Goal: Information Seeking & Learning: Learn about a topic

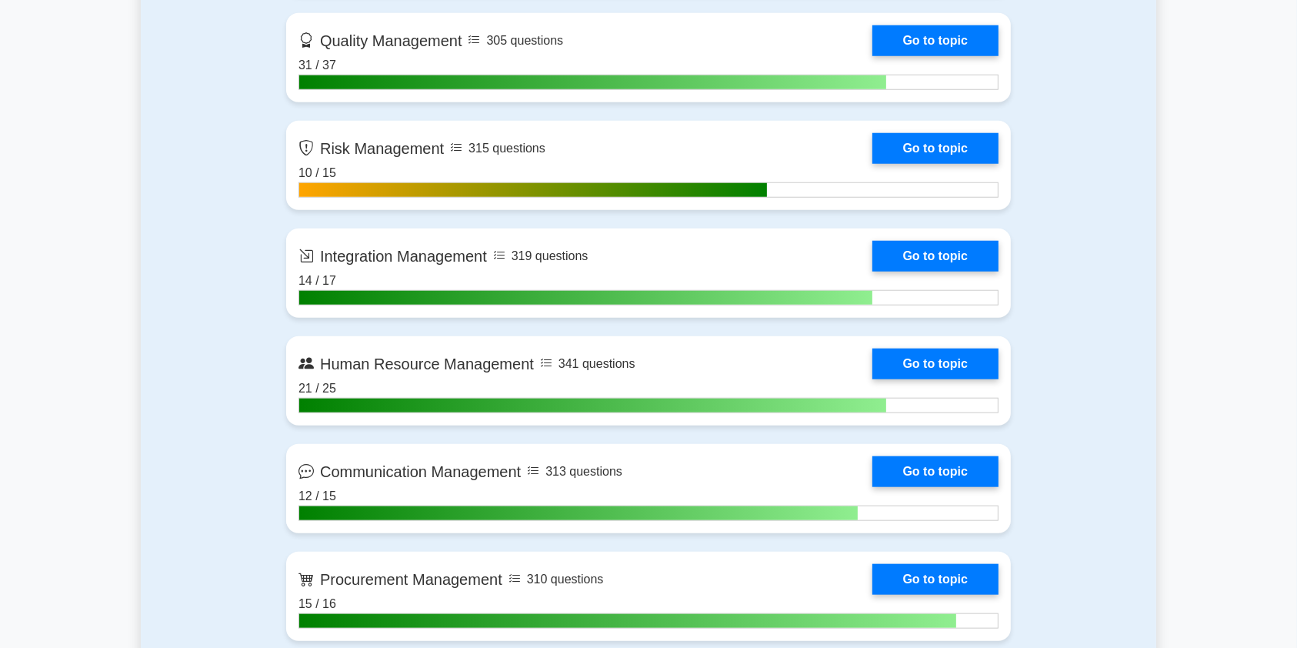
scroll to position [1514, 0]
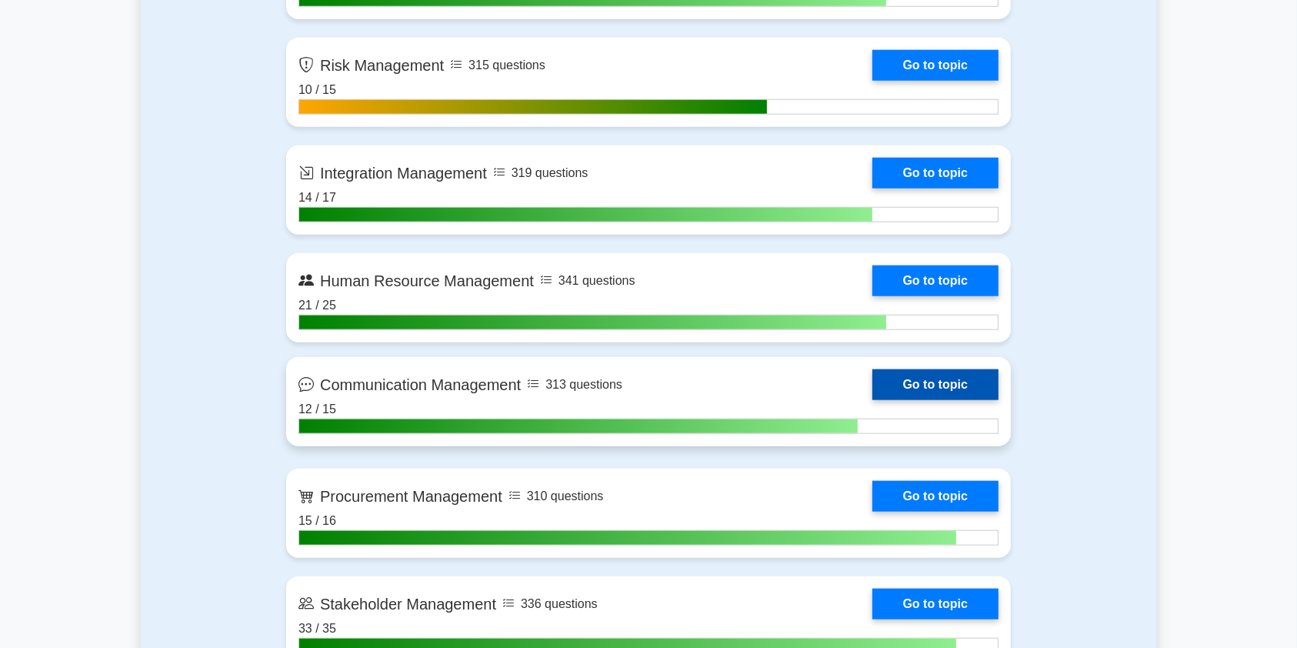
click at [872, 391] on link "Go to topic" at bounding box center [935, 384] width 126 height 31
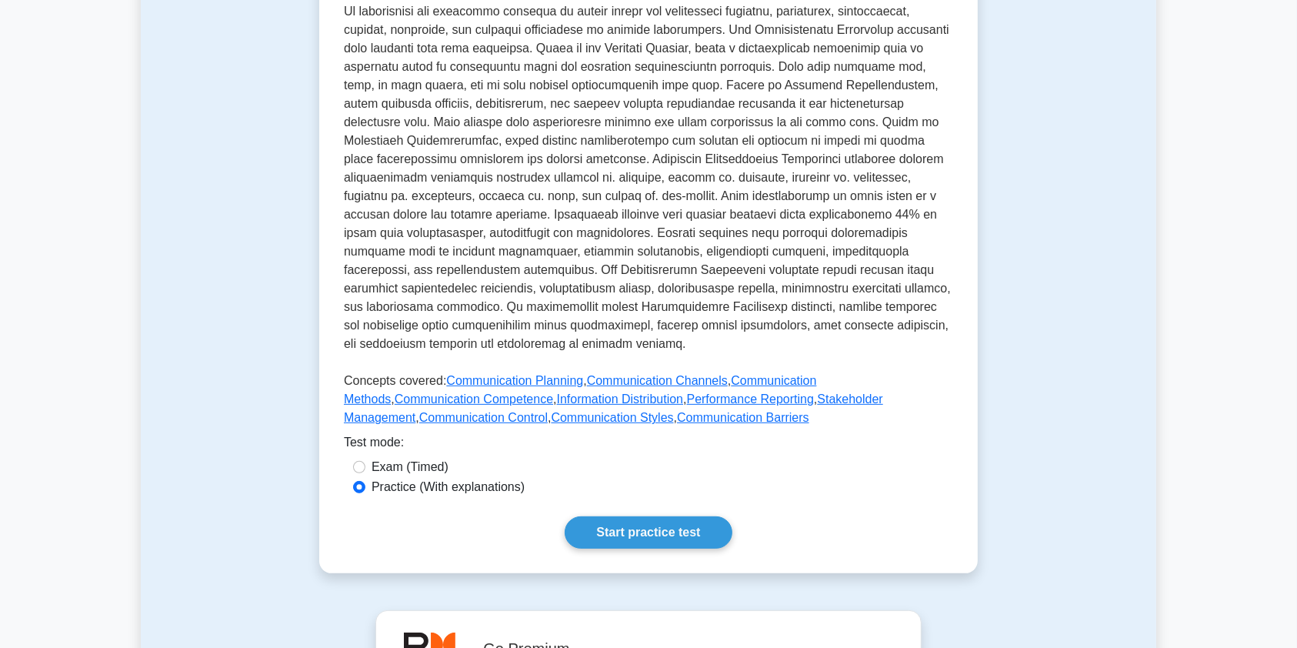
scroll to position [495, 0]
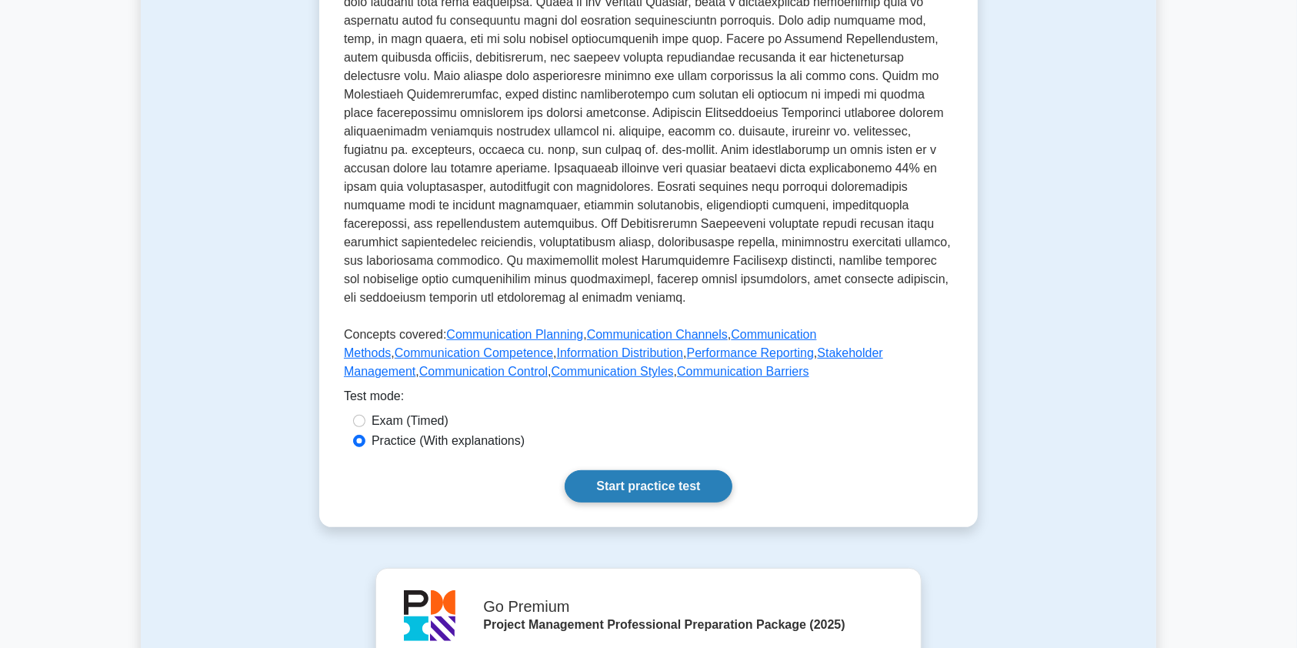
click at [642, 470] on link "Start practice test" at bounding box center [648, 486] width 167 height 32
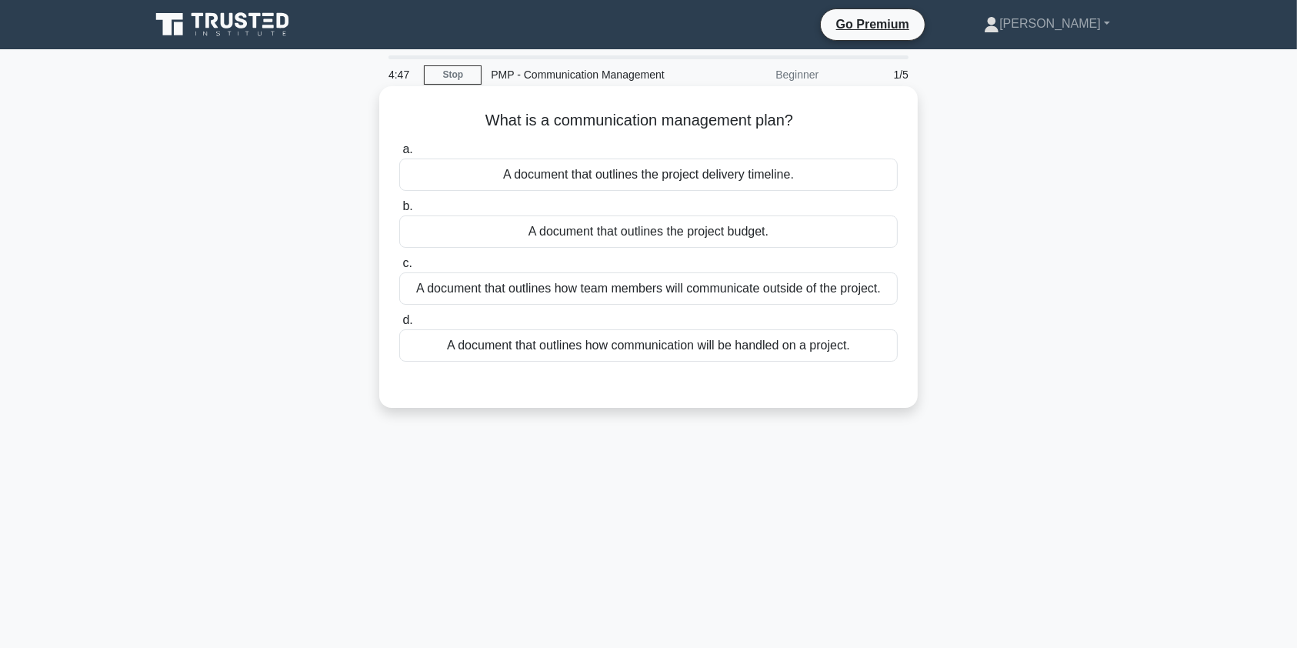
click at [651, 352] on div "A document that outlines how communication will be handled on a project." at bounding box center [648, 345] width 499 height 32
click at [399, 325] on input "d. A document that outlines how communication will be handled on a project." at bounding box center [399, 320] width 0 height 10
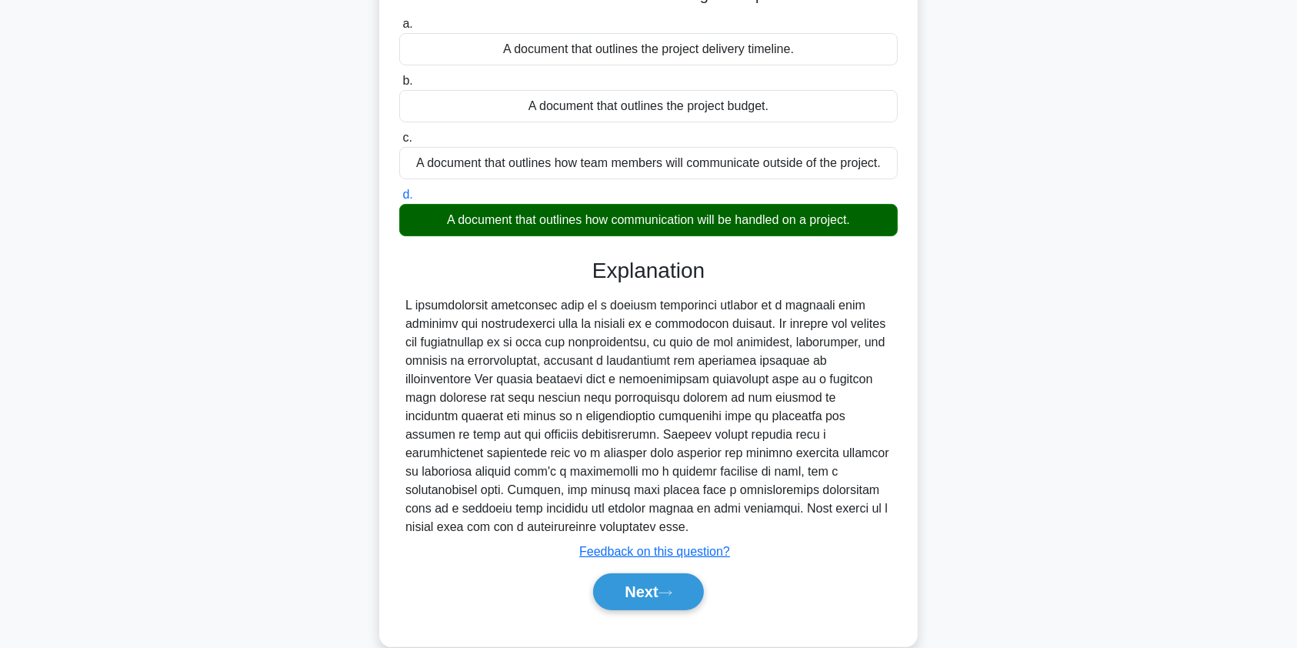
scroll to position [138, 0]
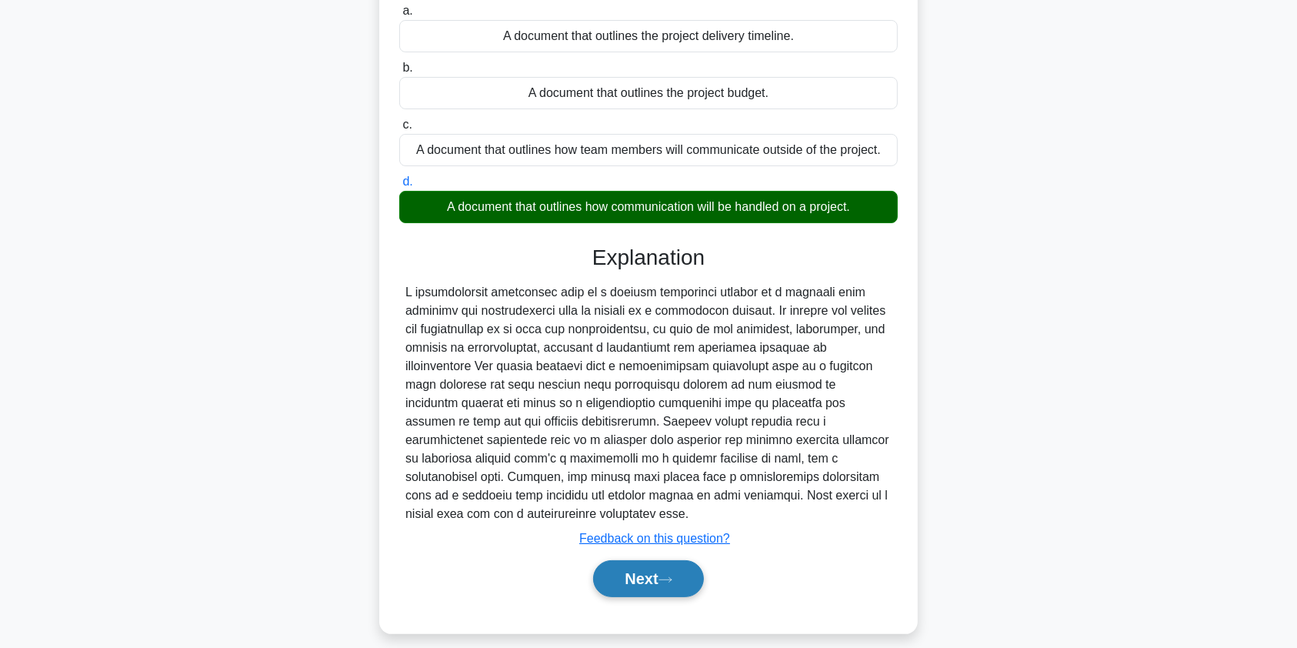
click at [640, 586] on button "Next" at bounding box center [648, 578] width 110 height 37
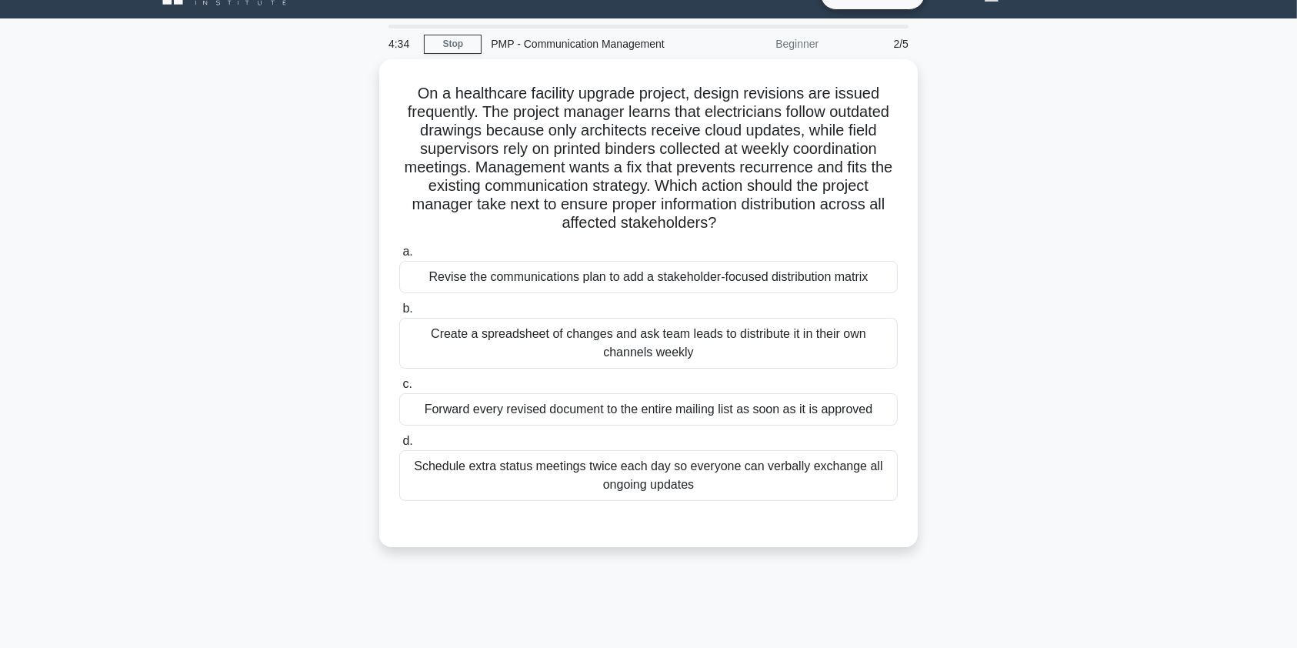
scroll to position [23, 0]
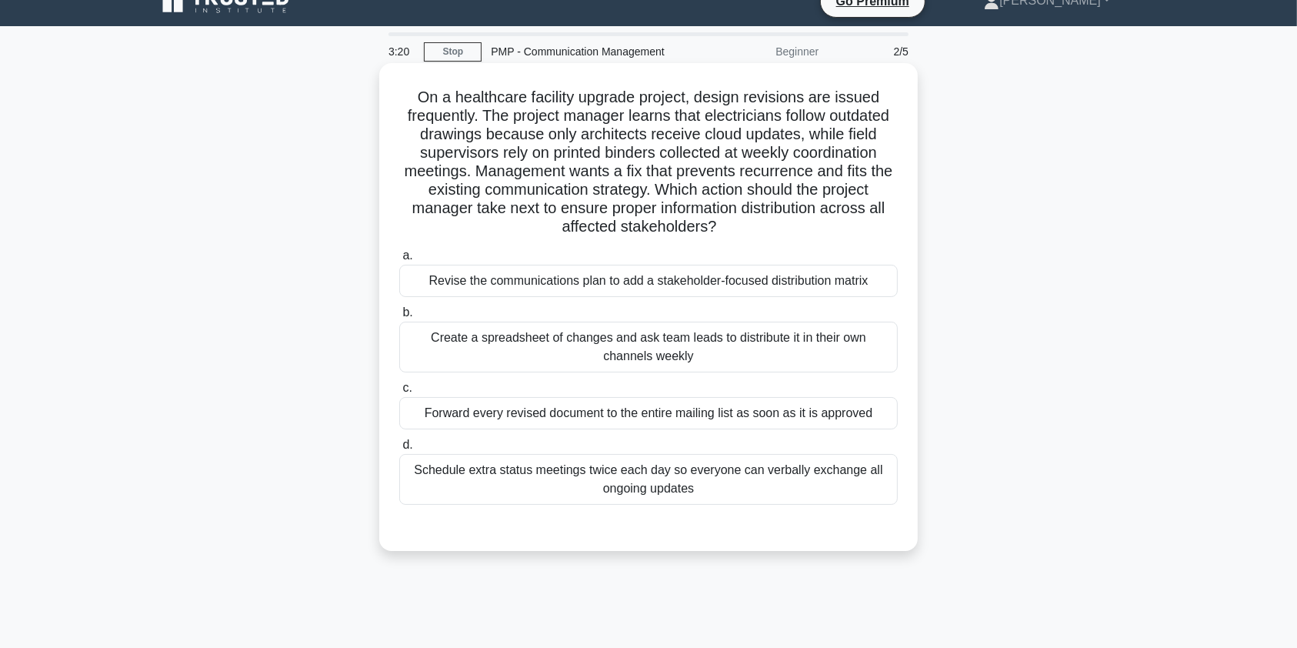
click at [576, 289] on div "Revise the communications plan to add a stakeholder-focused distribution matrix" at bounding box center [648, 281] width 499 height 32
click at [399, 261] on input "a. Revise the communications plan to add a stakeholder-focused distribution mat…" at bounding box center [399, 256] width 0 height 10
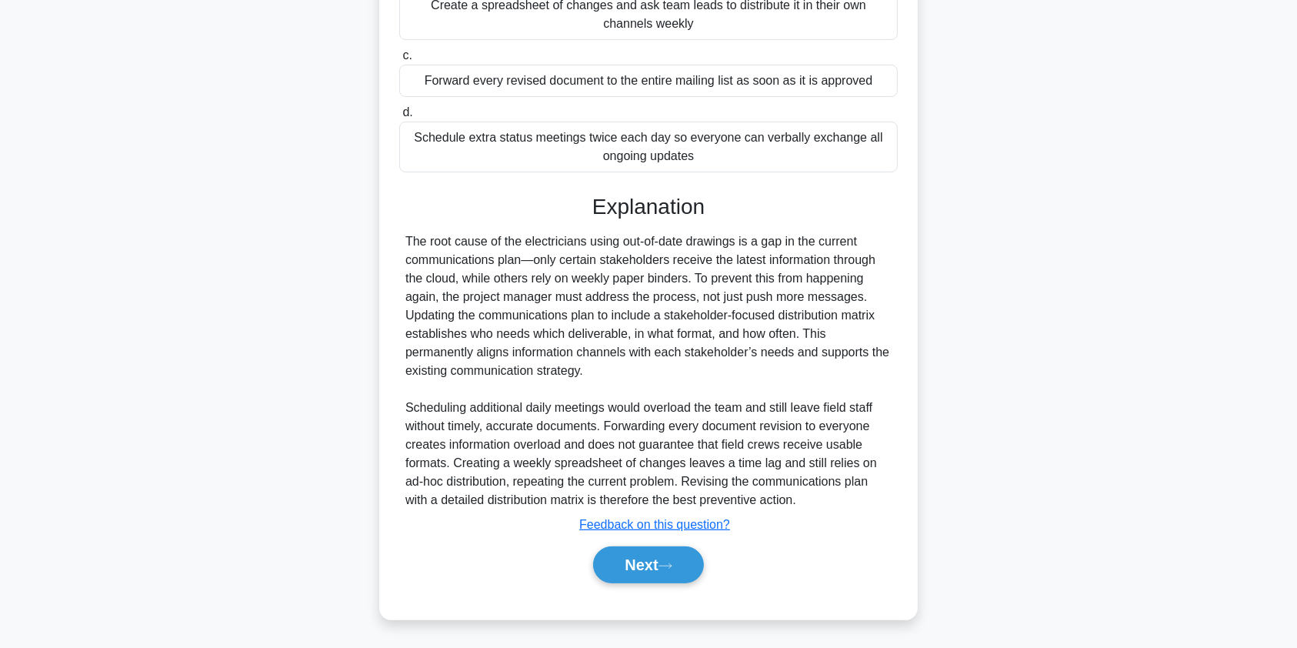
scroll to position [356, 0]
click at [655, 562] on button "Next" at bounding box center [648, 563] width 110 height 37
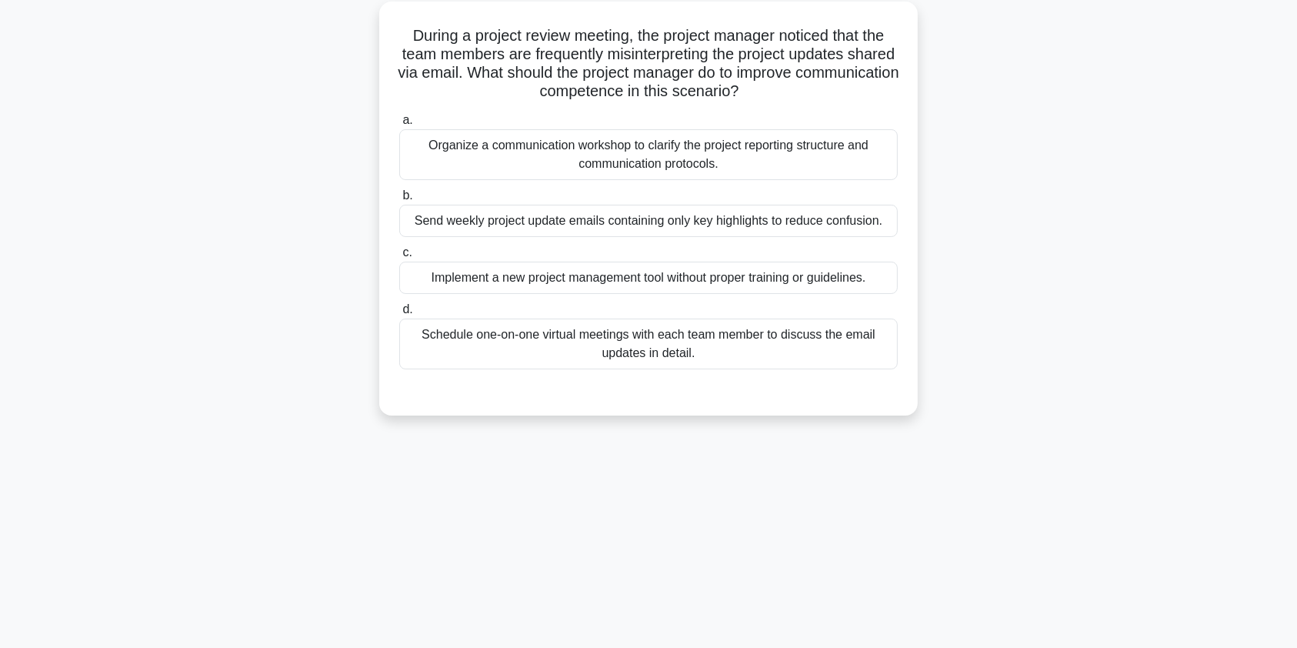
scroll to position [0, 0]
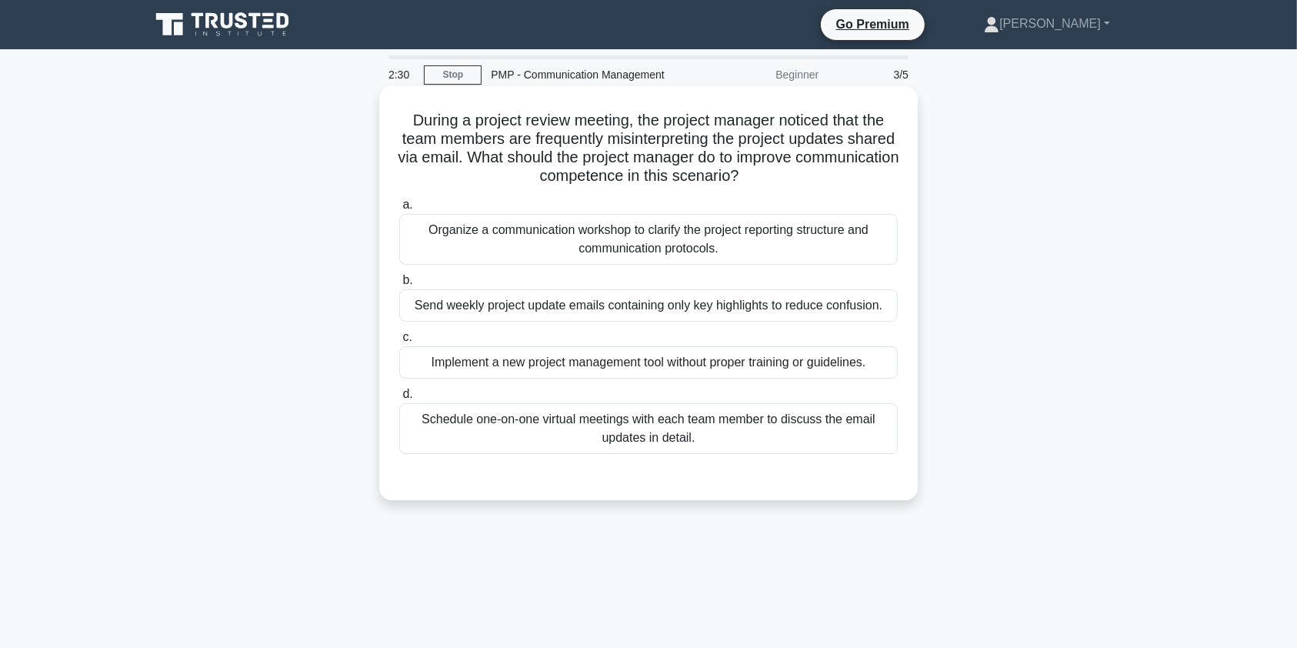
click at [607, 247] on div "Organize a communication workshop to clarify the project reporting structure an…" at bounding box center [648, 239] width 499 height 51
click at [399, 210] on input "a. Organize a communication workshop to clarify the project reporting structure…" at bounding box center [399, 205] width 0 height 10
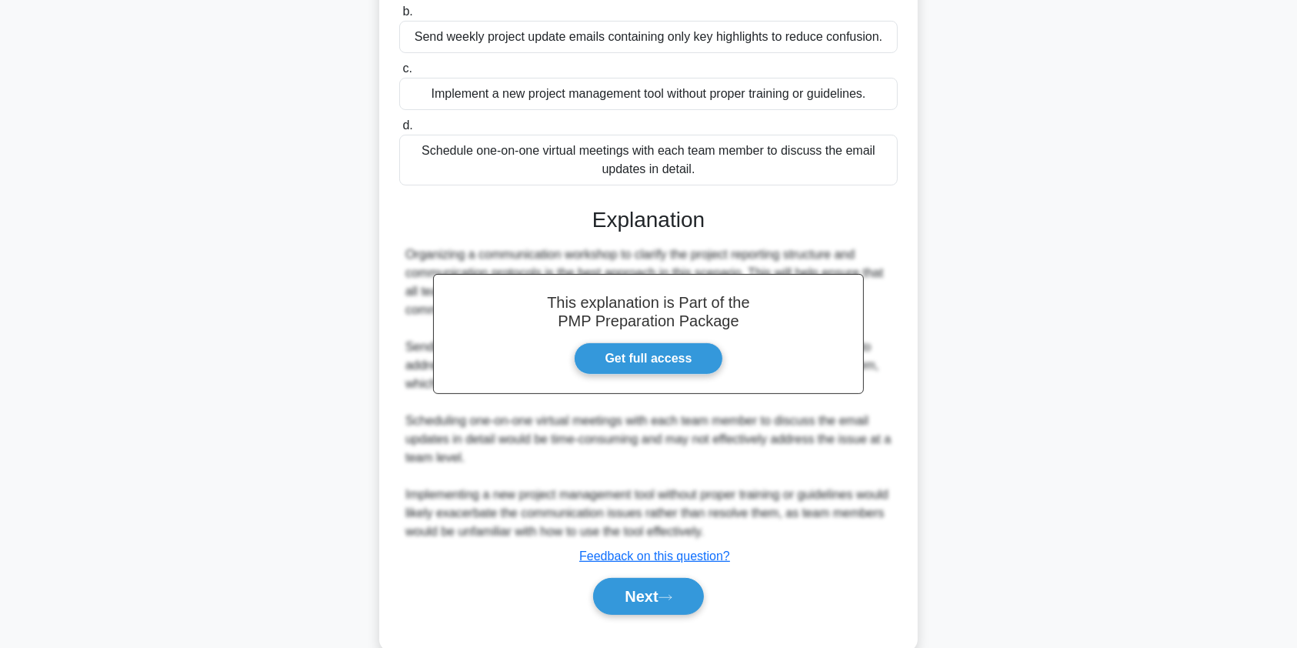
scroll to position [301, 0]
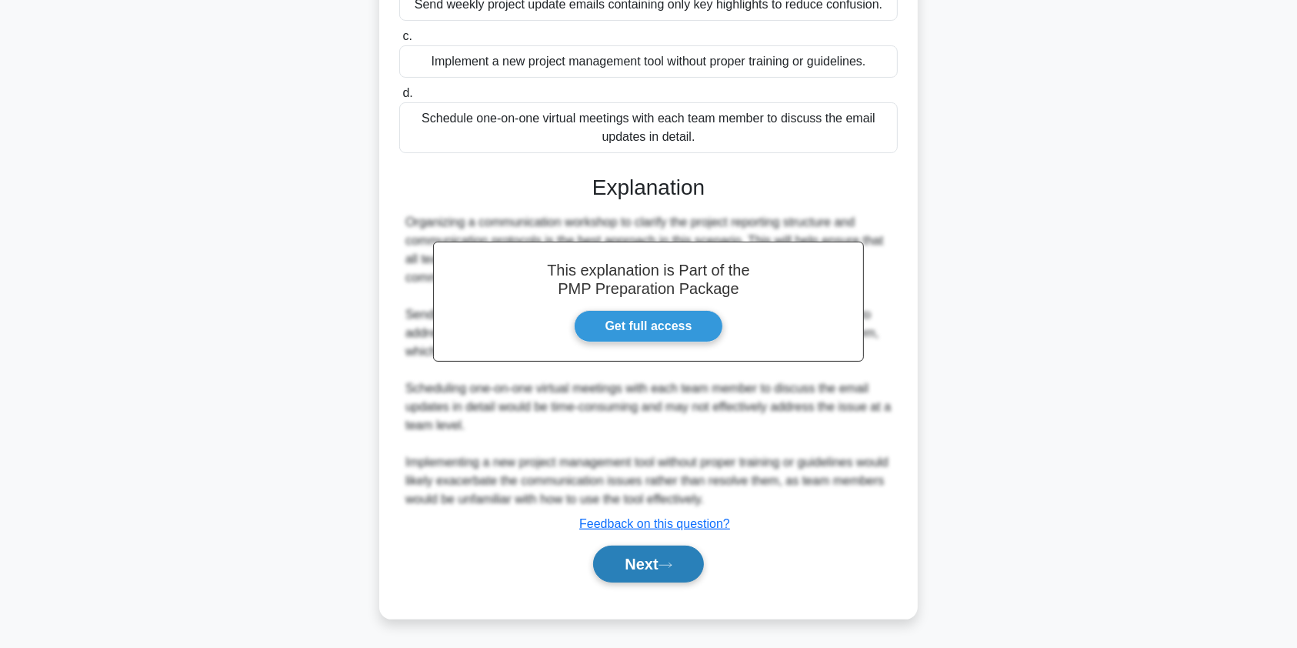
click at [653, 570] on button "Next" at bounding box center [648, 563] width 110 height 37
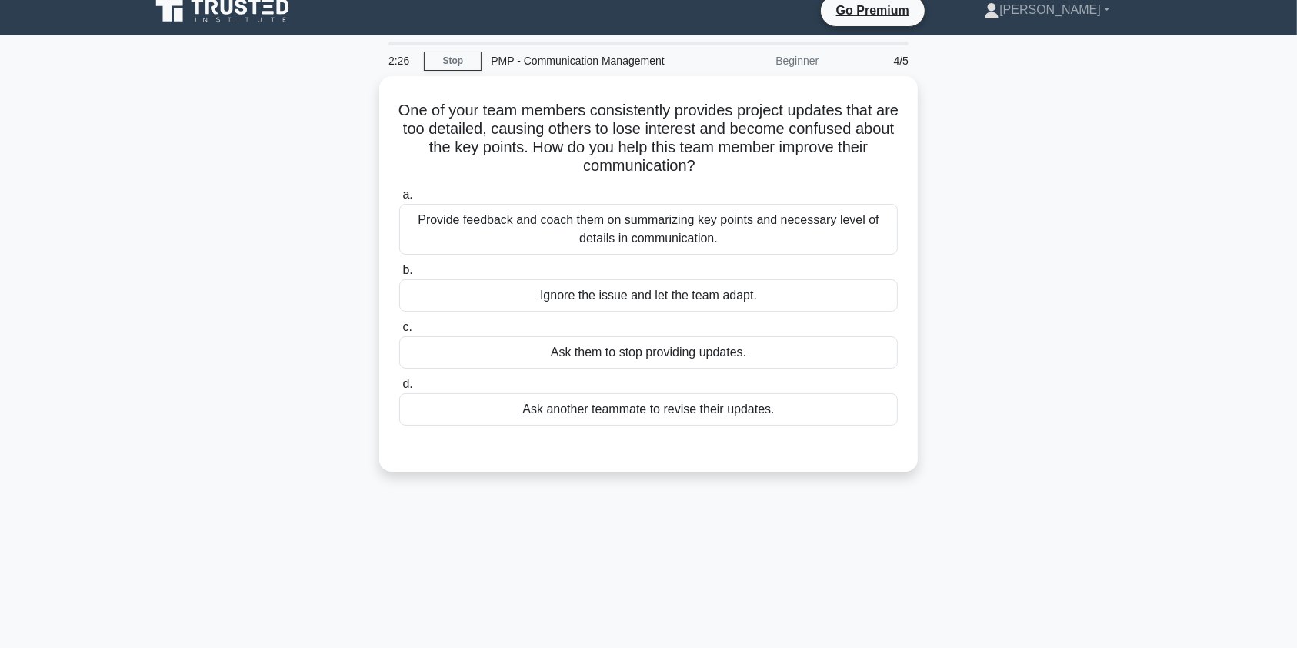
scroll to position [0, 0]
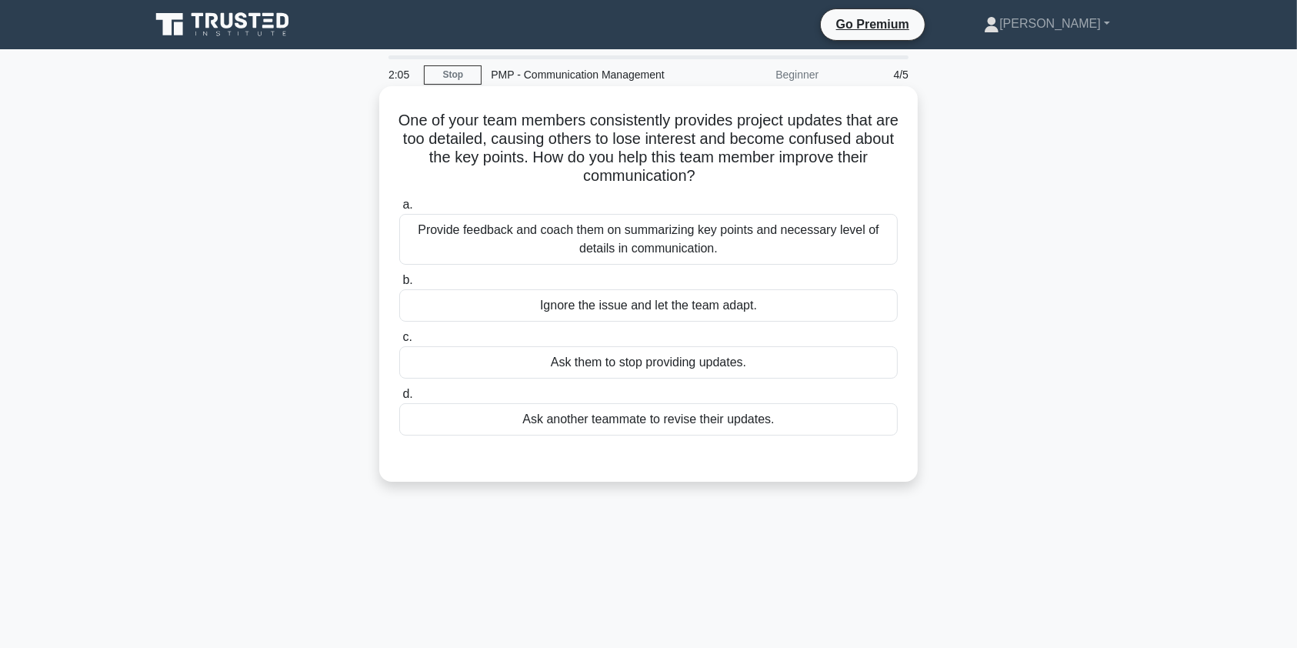
click at [576, 240] on div "Provide feedback and coach them on summarizing key points and necessary level o…" at bounding box center [648, 239] width 499 height 51
click at [399, 210] on input "a. Provide feedback and coach them on summarizing key points and necessary leve…" at bounding box center [399, 205] width 0 height 10
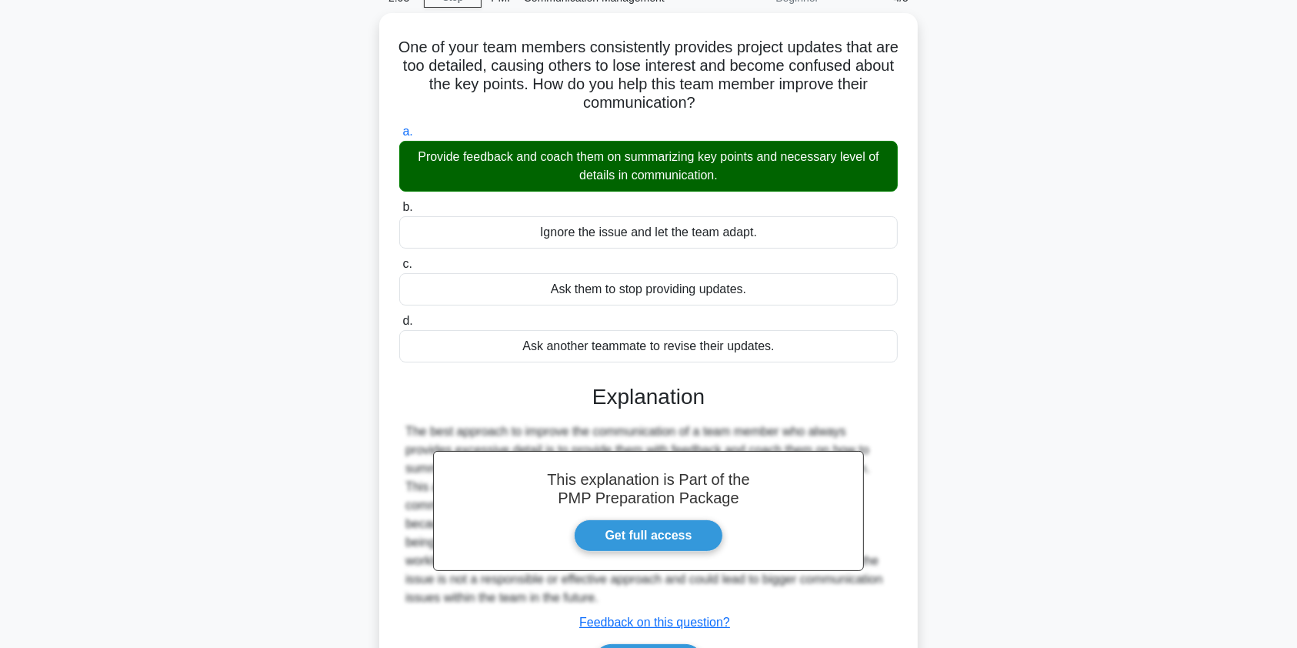
scroll to position [184, 0]
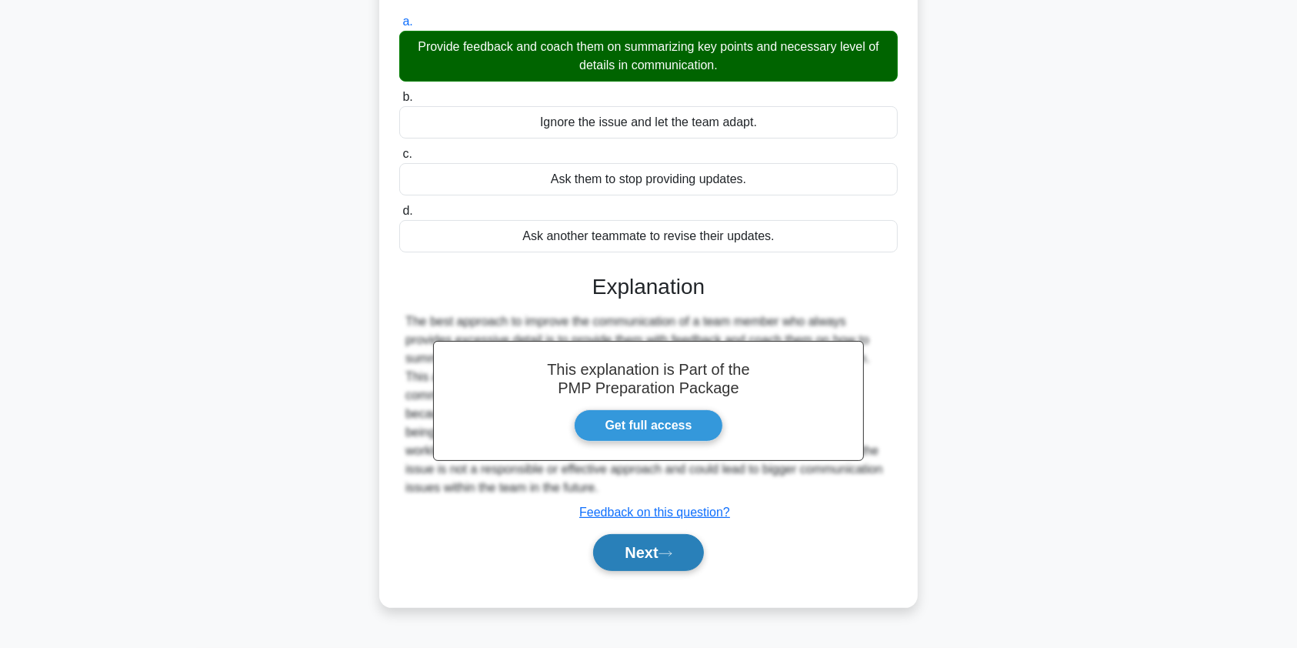
click at [657, 556] on button "Next" at bounding box center [648, 552] width 110 height 37
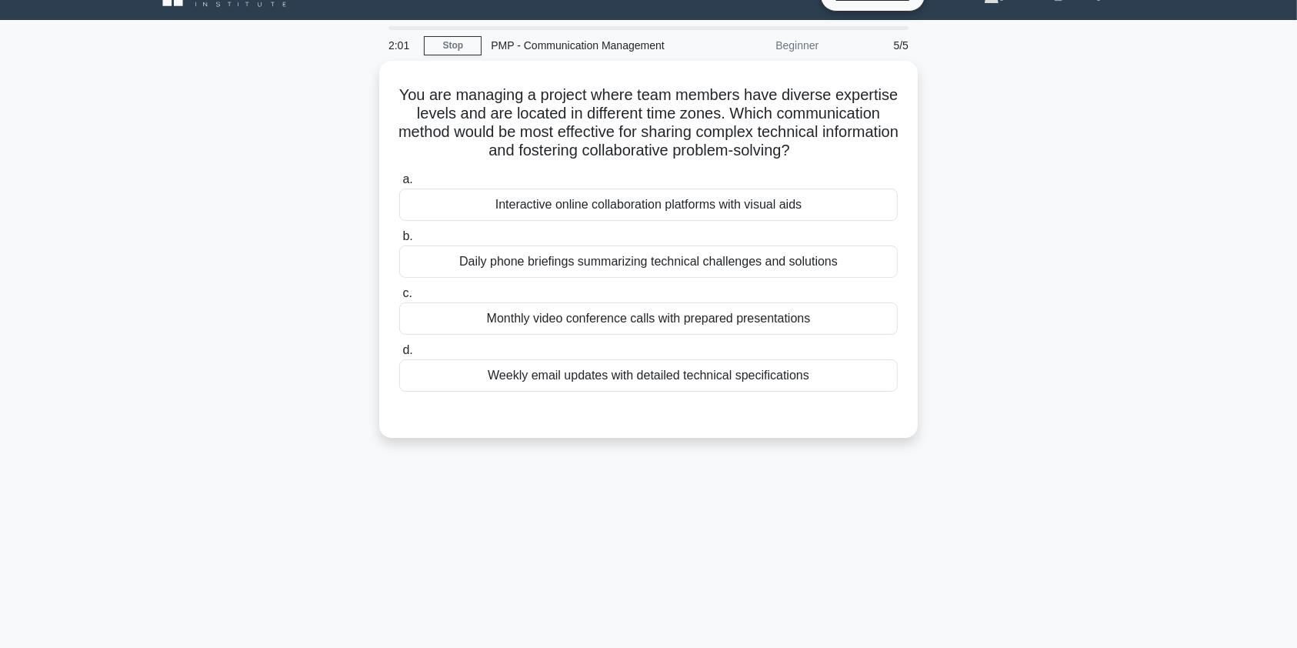
scroll to position [0, 0]
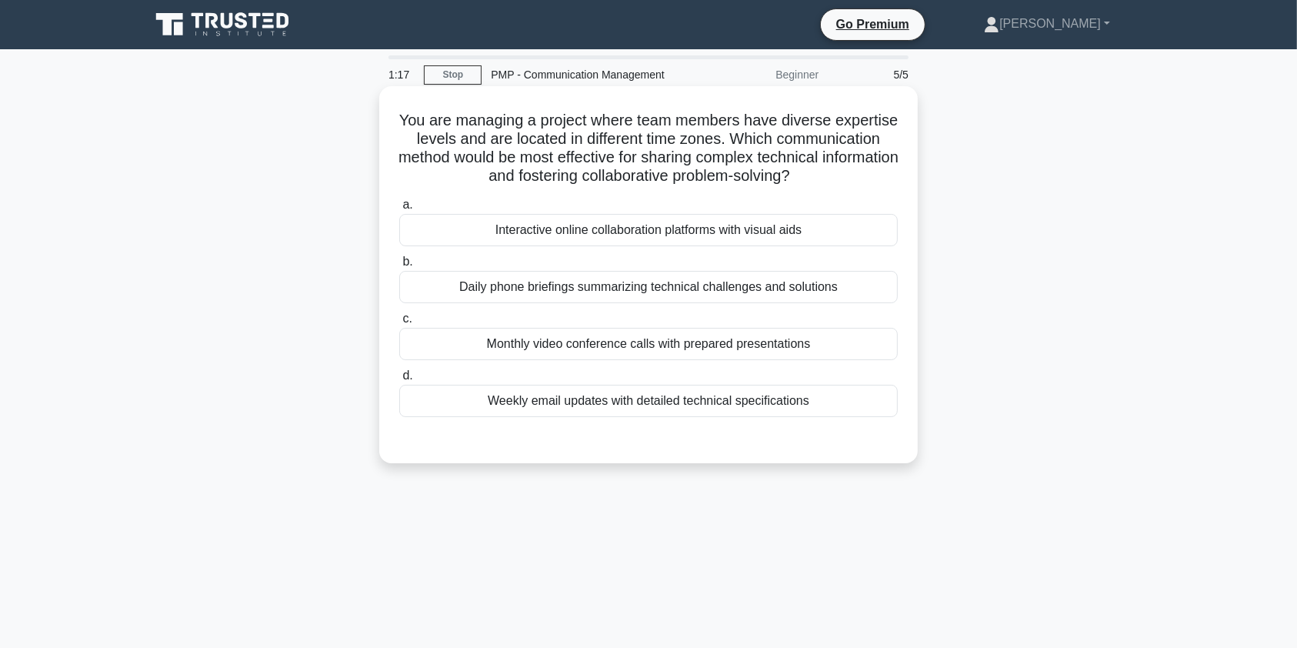
click at [810, 231] on div "Interactive online collaboration platforms with visual aids" at bounding box center [648, 230] width 499 height 32
click at [399, 210] on input "a. Interactive online collaboration platforms with visual aids" at bounding box center [399, 205] width 0 height 10
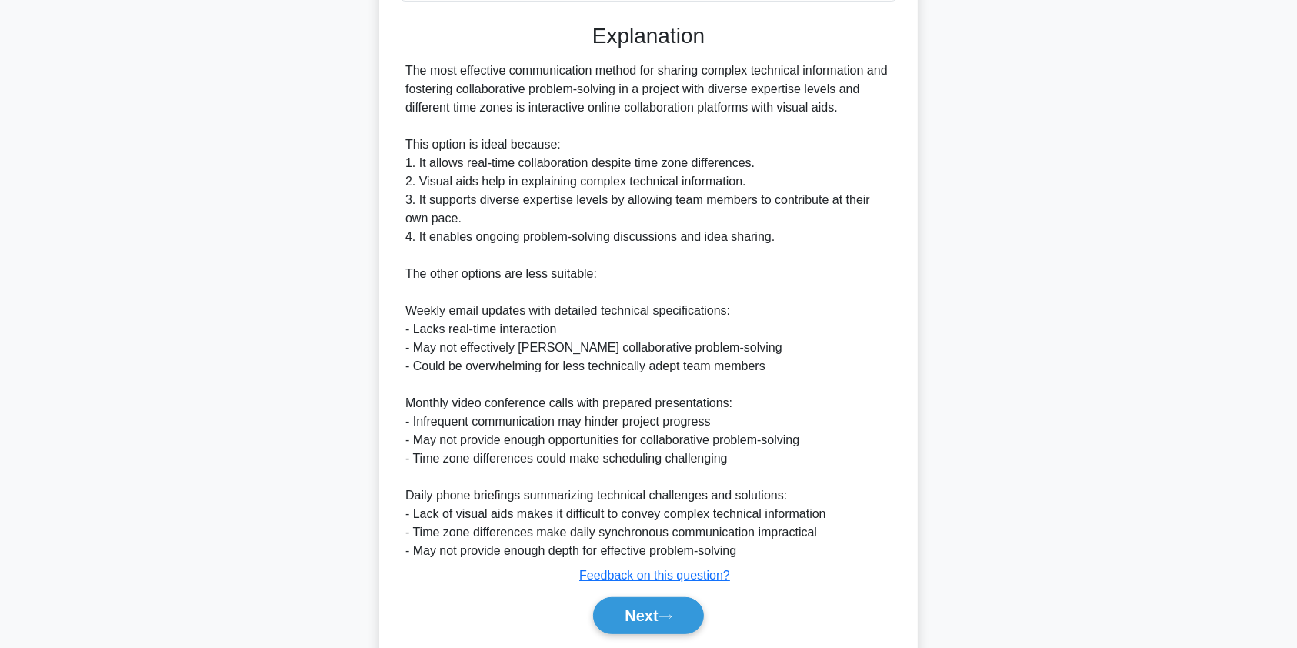
scroll to position [467, 0]
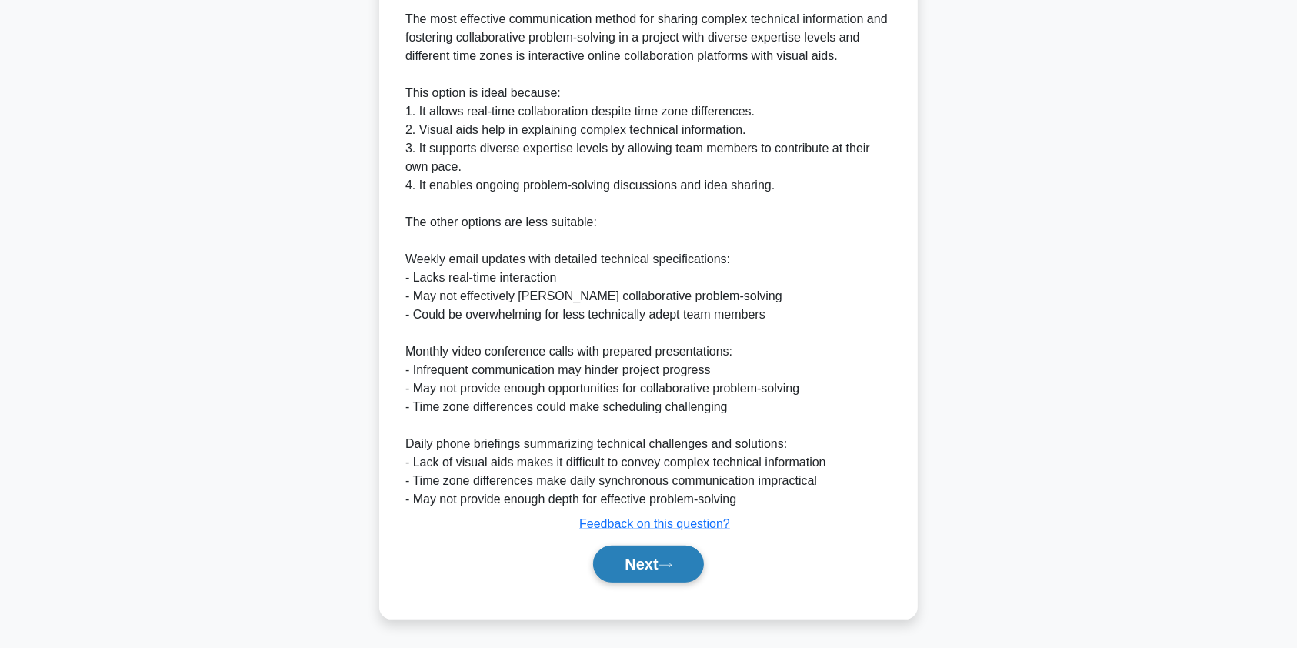
click at [652, 576] on button "Next" at bounding box center [648, 563] width 110 height 37
